Goal: Transaction & Acquisition: Purchase product/service

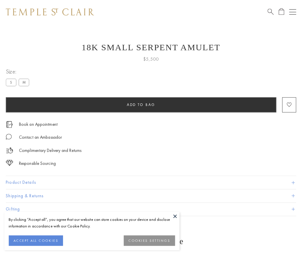
scroll to position [23, 0]
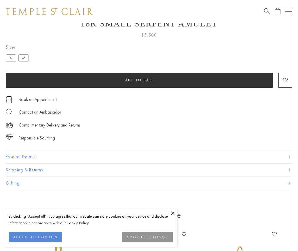
click at [139, 80] on span "Add to bag" at bounding box center [139, 80] width 28 height 5
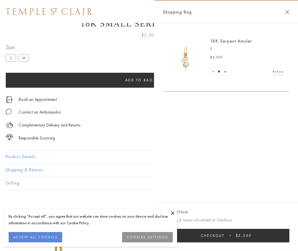
click at [289, 240] on button "Checkout $5,500" at bounding box center [226, 236] width 127 height 14
